Goal: Contribute content

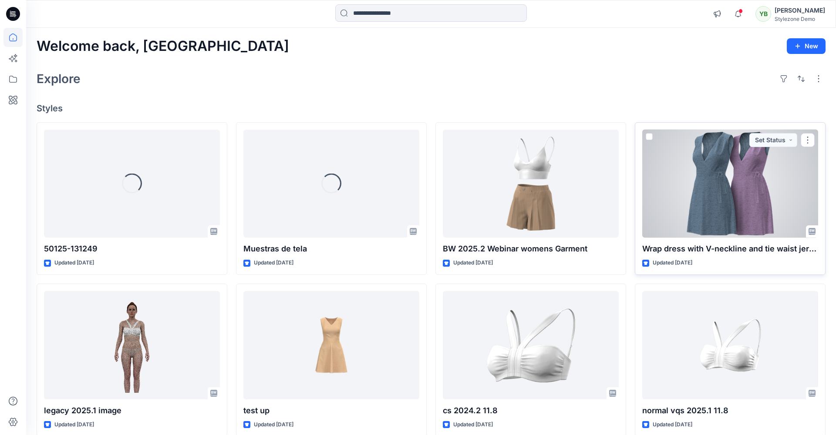
click at [772, 213] on div at bounding box center [730, 184] width 176 height 108
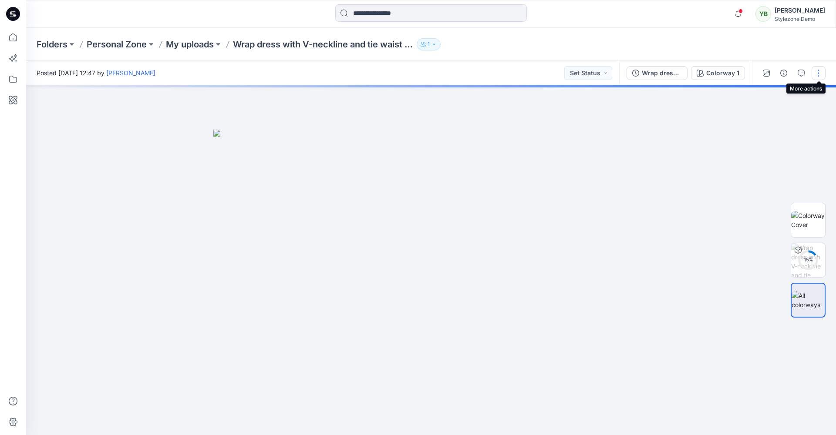
click at [818, 72] on button "button" at bounding box center [818, 73] width 14 height 14
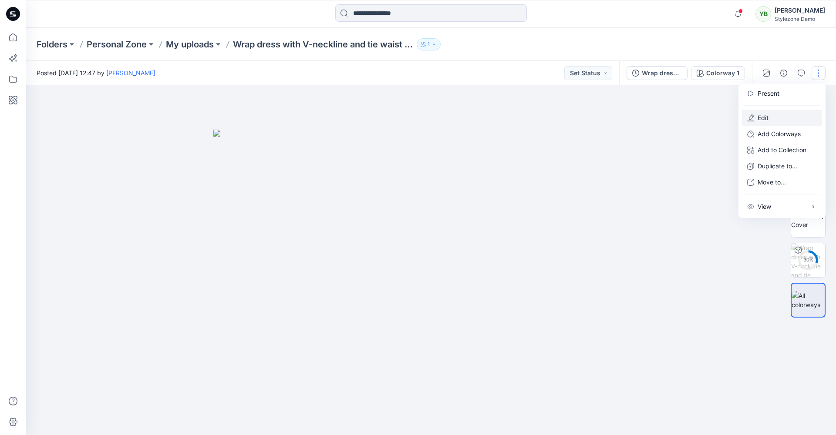
click at [767, 115] on p "Edit" at bounding box center [762, 117] width 11 height 9
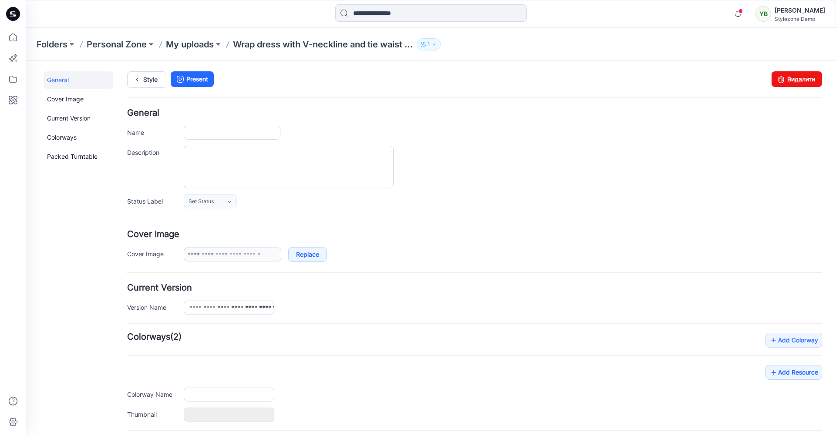
type input "**********"
